Goal: Task Accomplishment & Management: Use online tool/utility

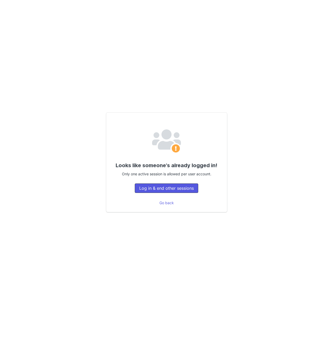
click at [178, 186] on button "Log in & end other sessions" at bounding box center [166, 187] width 63 height 9
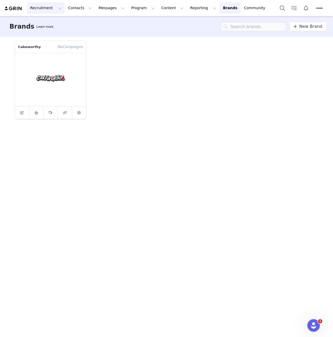
click at [44, 11] on button "Recruitment Recruitment" at bounding box center [46, 8] width 38 height 12
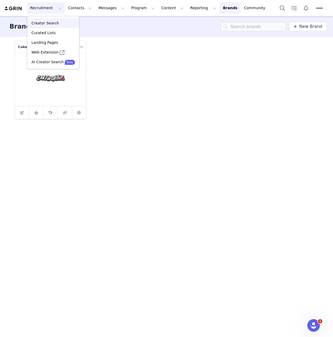
click at [48, 22] on p "Creator Search" at bounding box center [45, 23] width 28 height 6
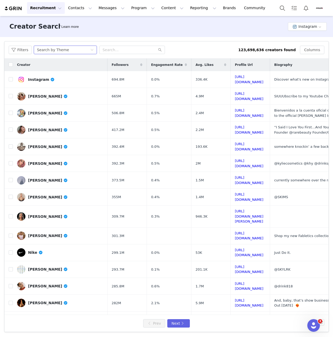
click at [67, 51] on div "Search by Theme" at bounding box center [63, 50] width 53 height 8
click at [66, 69] on li "Search by Creator" at bounding box center [66, 68] width 66 height 8
click at [121, 50] on input "text" at bounding box center [132, 50] width 66 height 8
paste input "raquel.in.pink"
click at [160, 50] on input "raquel.in.pink" at bounding box center [132, 50] width 66 height 8
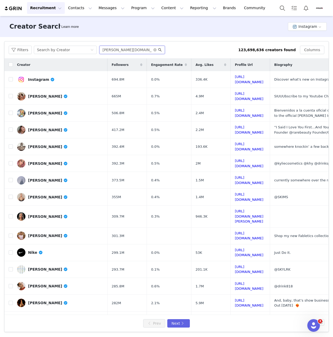
type input "raquel.in.pink"
click at [159, 49] on icon "icon: search" at bounding box center [159, 49] width 3 height 3
click at [159, 50] on icon "icon: search" at bounding box center [160, 50] width 4 height 4
click at [134, 51] on input "raquel.in.pink" at bounding box center [132, 50] width 66 height 8
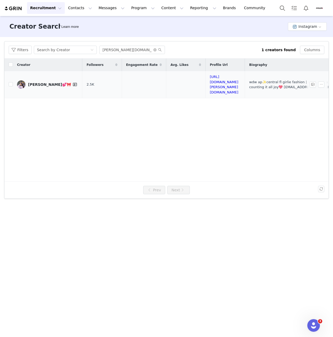
click at [46, 81] on div "Raquel💕🎀" at bounding box center [53, 84] width 50 height 6
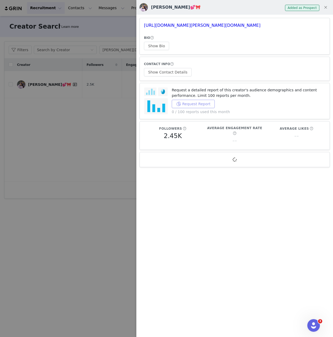
click at [196, 101] on button "Request Report" at bounding box center [193, 104] width 43 height 8
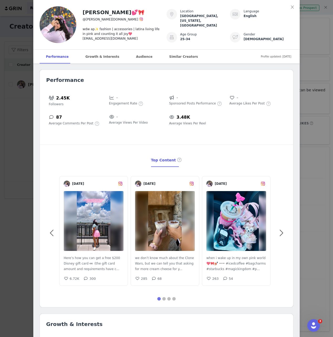
click at [315, 64] on div "Raquel💕🎀 @raquel.in.pink wdw ap✨ fashion | accessories | latina living life in …" at bounding box center [166, 168] width 333 height 337
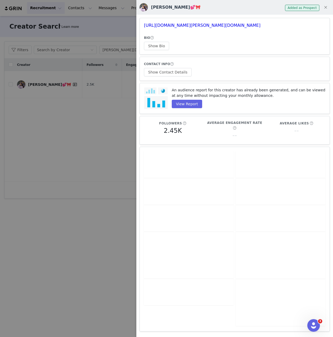
click at [103, 132] on div at bounding box center [166, 168] width 333 height 337
